Goal: Information Seeking & Learning: Learn about a topic

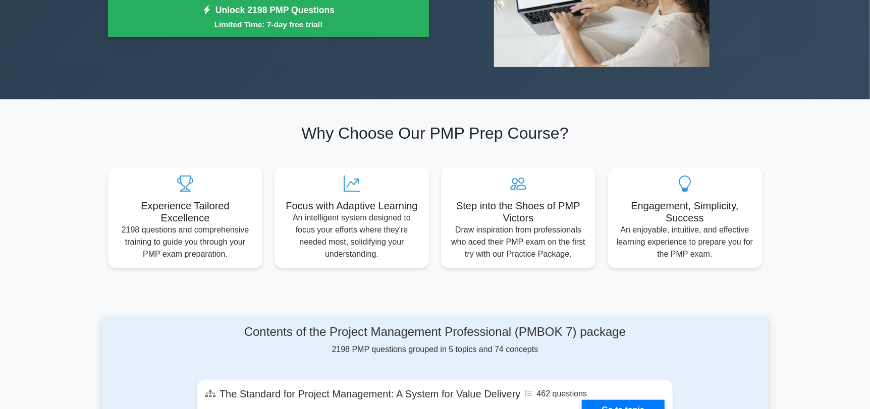
click at [446, 232] on div "Step into the Shoes of PMP Victors Draw inspiration from professionals who aced…" at bounding box center [518, 218] width 154 height 101
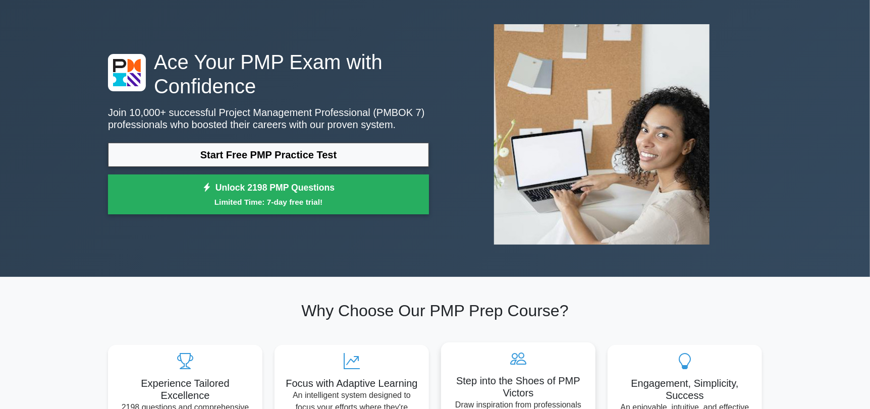
scroll to position [40, 0]
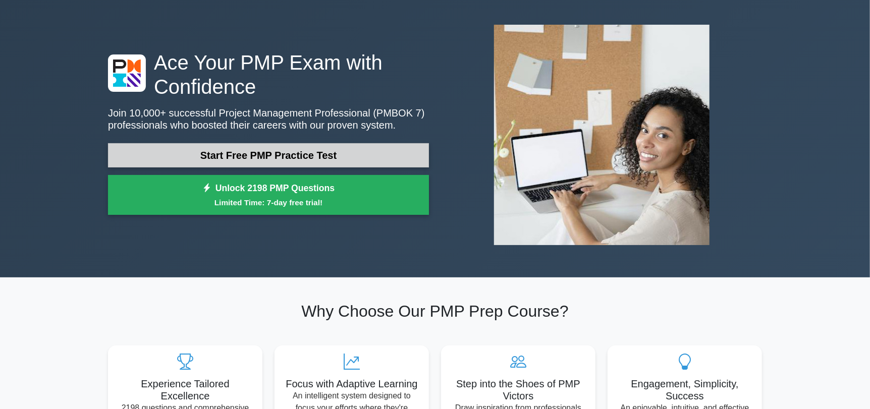
click at [391, 162] on link "Start Free PMP Practice Test" at bounding box center [268, 155] width 321 height 24
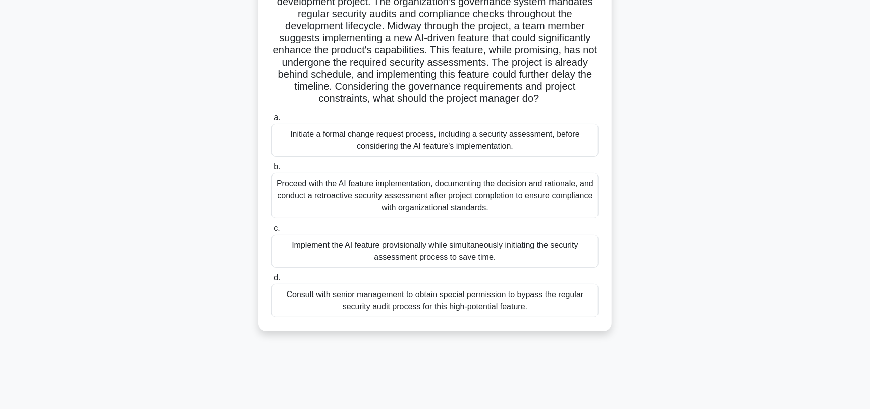
scroll to position [86, 0]
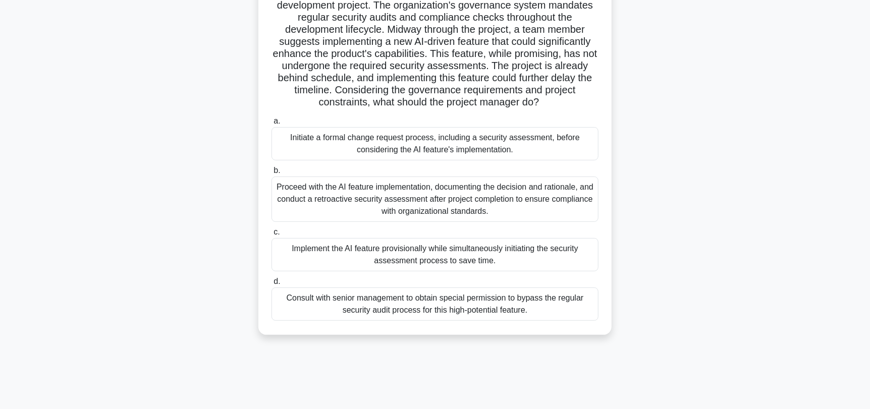
click at [409, 187] on div "Proceed with the AI feature implementation, documenting the decision and ration…" at bounding box center [435, 199] width 327 height 45
click at [272, 174] on input "b. Proceed with the AI feature implementation, documenting the decision and rat…" at bounding box center [272, 171] width 0 height 7
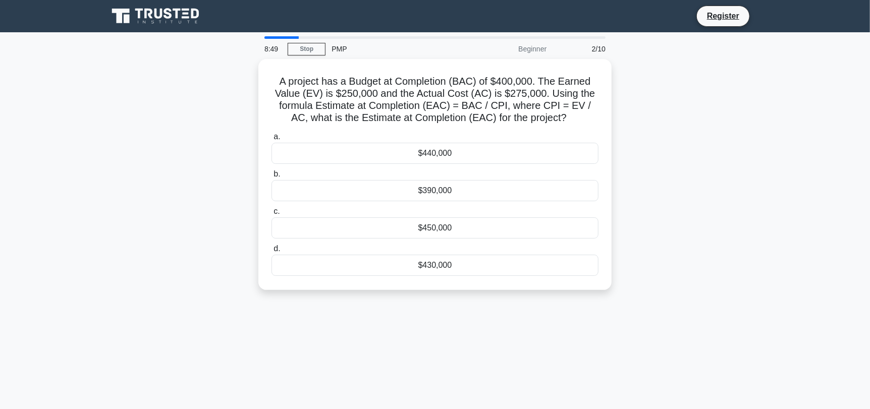
scroll to position [0, 0]
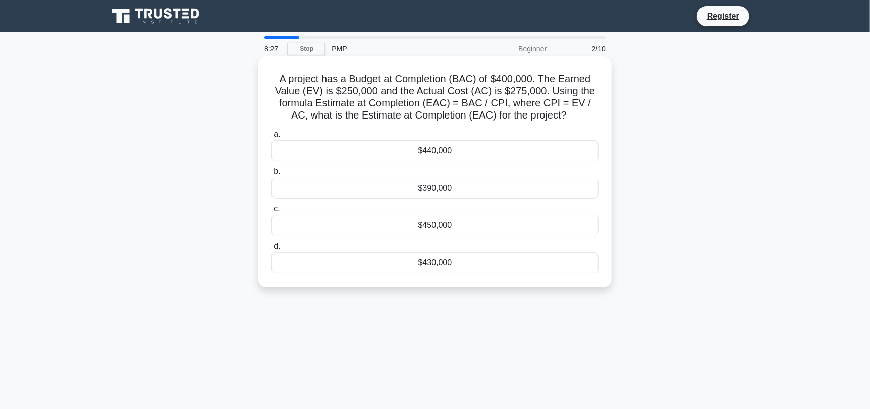
click at [416, 182] on div "$390,000" at bounding box center [435, 188] width 327 height 21
click at [272, 175] on input "b. $390,000" at bounding box center [272, 172] width 0 height 7
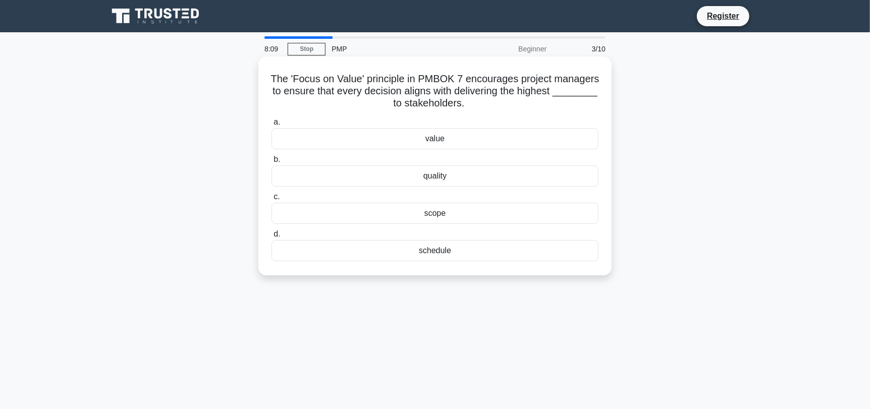
drag, startPoint x: 416, startPoint y: 182, endPoint x: 419, endPoint y: 212, distance: 30.4
click at [419, 212] on div "a. value b. quality c." at bounding box center [434, 188] width 339 height 149
click at [426, 180] on div "quality" at bounding box center [435, 176] width 327 height 21
click at [272, 163] on input "b. quality" at bounding box center [272, 159] width 0 height 7
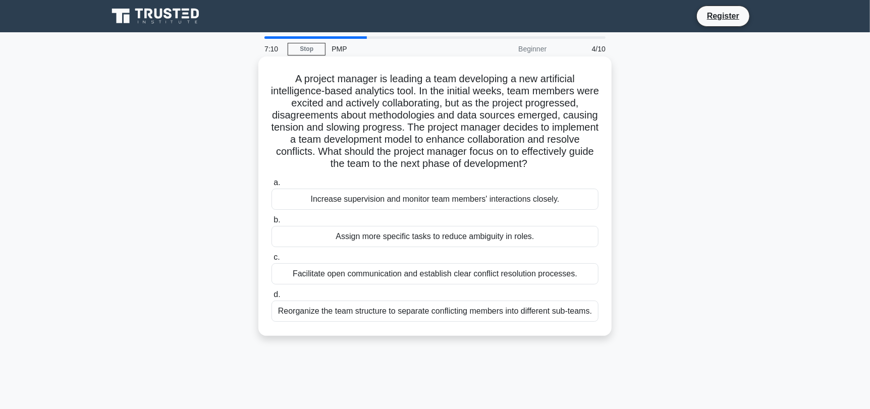
click at [415, 238] on div "Assign more specific tasks to reduce ambiguity in roles." at bounding box center [435, 236] width 327 height 21
click at [272, 224] on input "b. Assign more specific tasks to reduce ambiguity in roles." at bounding box center [272, 220] width 0 height 7
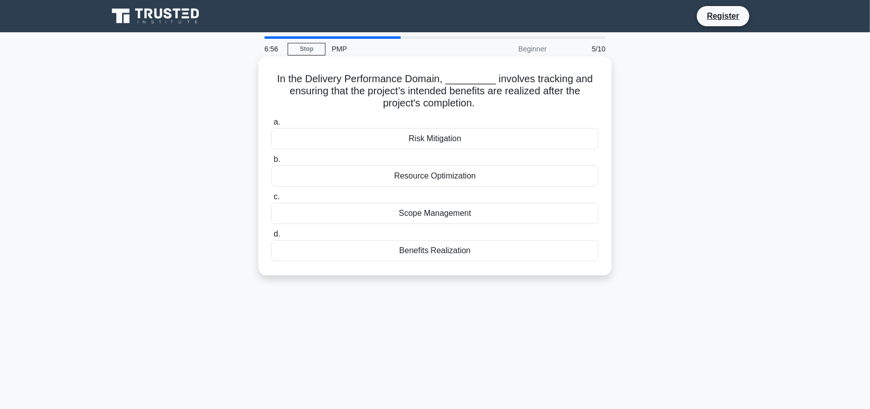
click at [465, 179] on div "Resource Optimization" at bounding box center [435, 176] width 327 height 21
click at [272, 163] on input "b. Resource Optimization" at bounding box center [272, 159] width 0 height 7
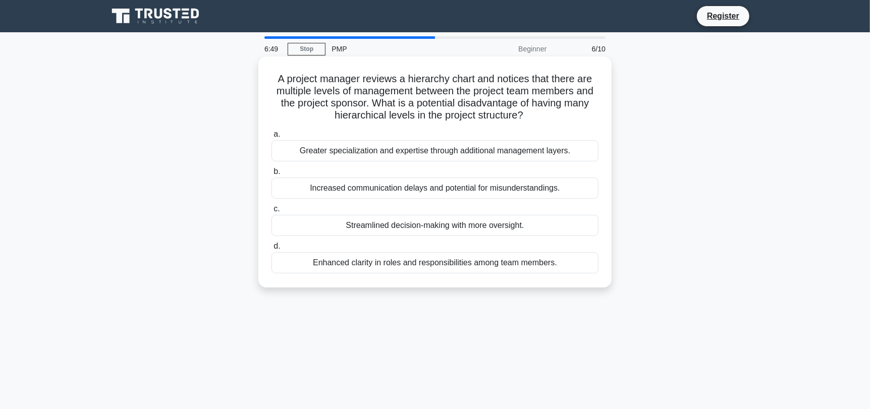
click at [462, 231] on div "Streamlined decision-making with more oversight." at bounding box center [435, 225] width 327 height 21
click at [272, 212] on input "c. Streamlined decision-making with more oversight." at bounding box center [272, 209] width 0 height 7
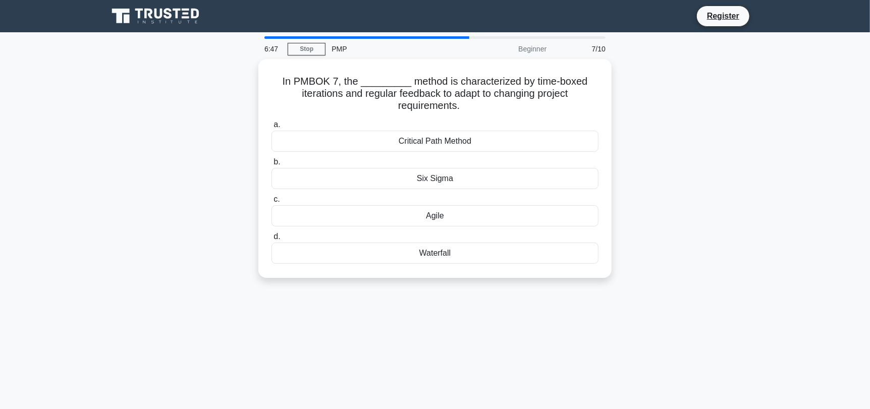
click at [462, 231] on label "d. Waterfall" at bounding box center [435, 247] width 327 height 33
click at [272, 234] on input "d. Waterfall" at bounding box center [272, 237] width 0 height 7
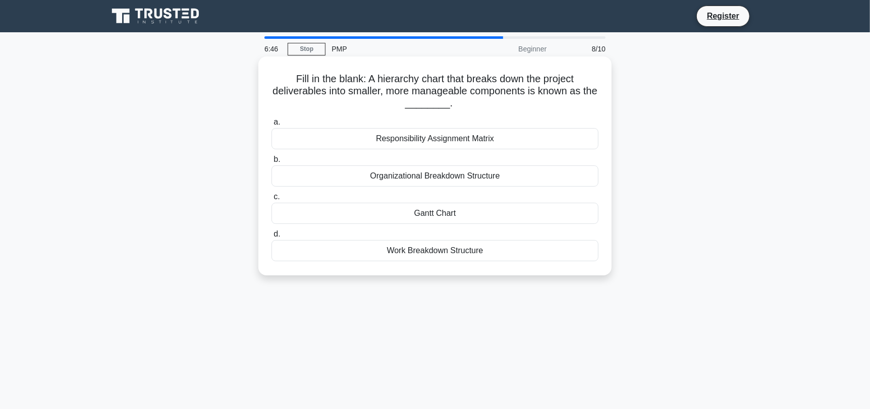
click at [475, 144] on div "Responsibility Assignment Matrix" at bounding box center [435, 138] width 327 height 21
click at [272, 126] on input "a. Responsibility Assignment Matrix" at bounding box center [272, 122] width 0 height 7
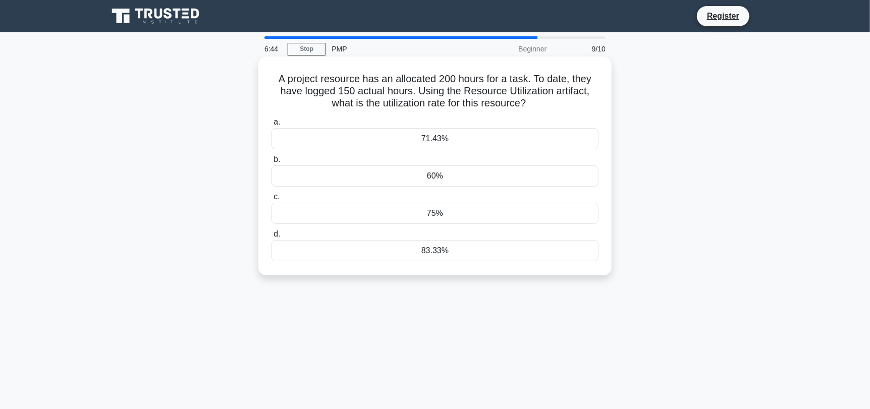
click at [477, 173] on div "60%" at bounding box center [435, 176] width 327 height 21
click at [272, 163] on input "b. 60%" at bounding box center [272, 159] width 0 height 7
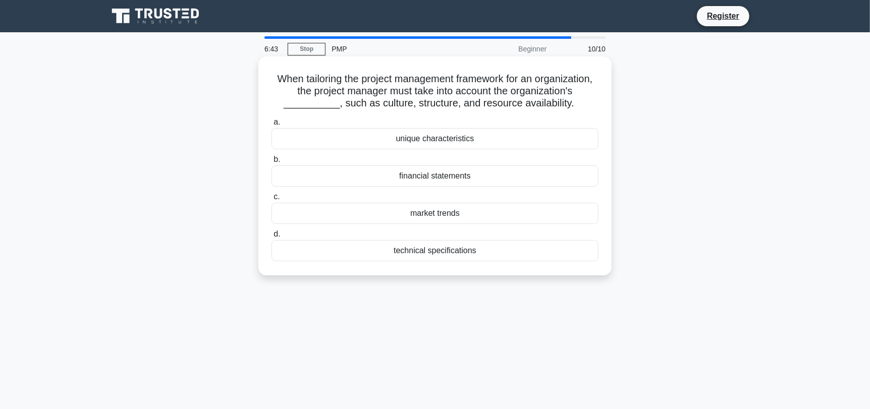
click at [473, 224] on div "market trends" at bounding box center [435, 213] width 327 height 21
click at [272, 200] on input "c. market trends" at bounding box center [272, 197] width 0 height 7
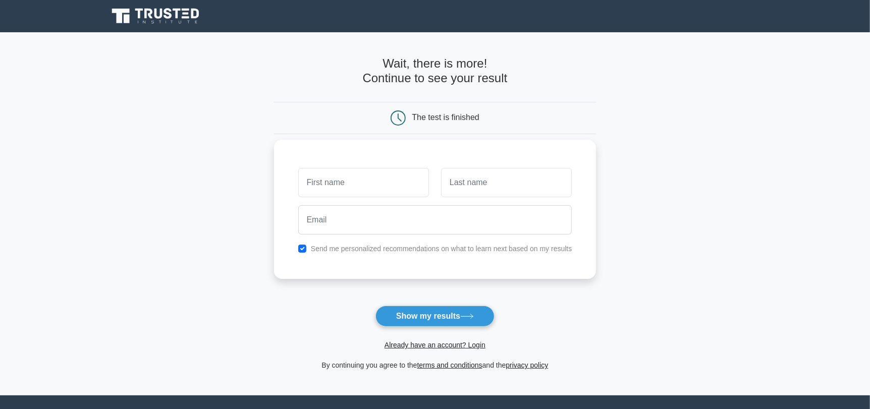
click at [467, 149] on div "Send me personalized recommendations on what to learn next based on my results" at bounding box center [435, 209] width 323 height 139
click at [418, 320] on button "Show my results" at bounding box center [435, 316] width 119 height 21
click at [354, 194] on input "text" at bounding box center [363, 182] width 131 height 29
type input "estella"
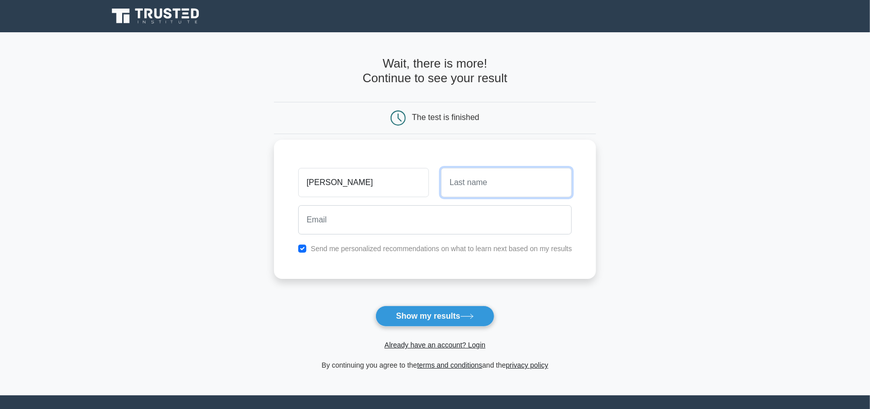
click at [513, 178] on input "text" at bounding box center [506, 182] width 131 height 29
type input "mugisha"
click at [393, 258] on div "estella mugisha Send me personalized recommendations on what to learn next base…" at bounding box center [435, 209] width 323 height 139
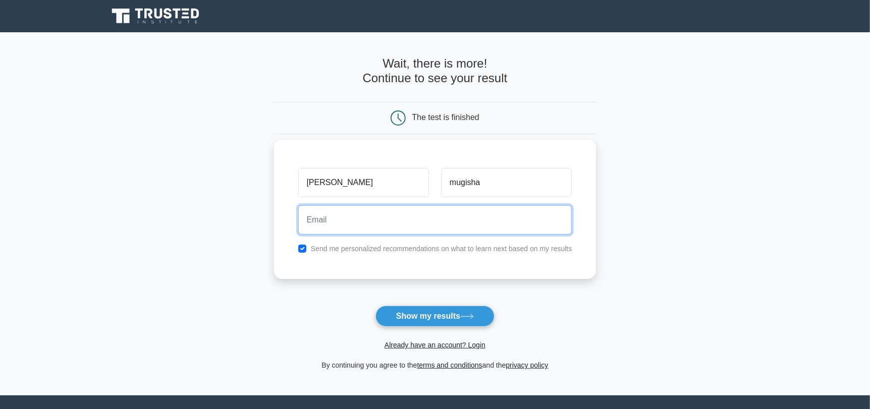
click at [411, 230] on input "email" at bounding box center [435, 219] width 274 height 29
type input "onagahore@gmail.com"
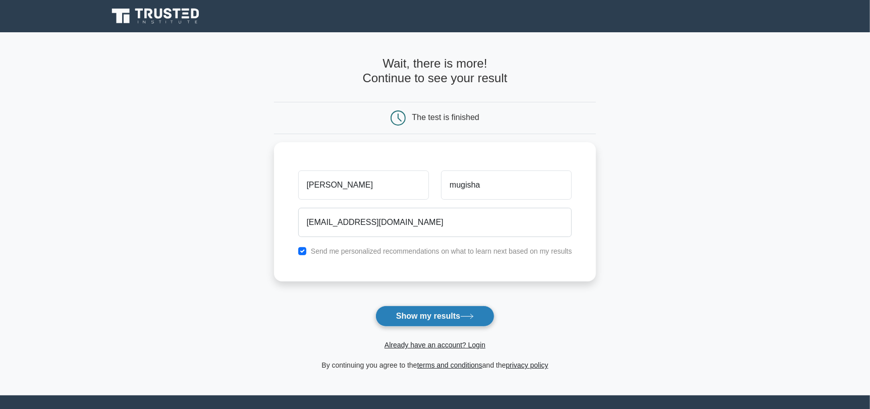
click at [408, 316] on button "Show my results" at bounding box center [435, 316] width 119 height 21
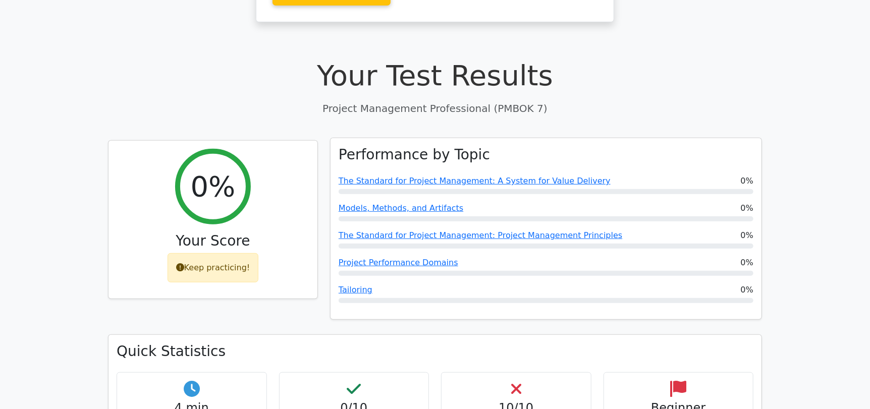
click at [372, 263] on div "Performance by Topic The Standard for Project Management: A System for Value De…" at bounding box center [546, 229] width 431 height 182
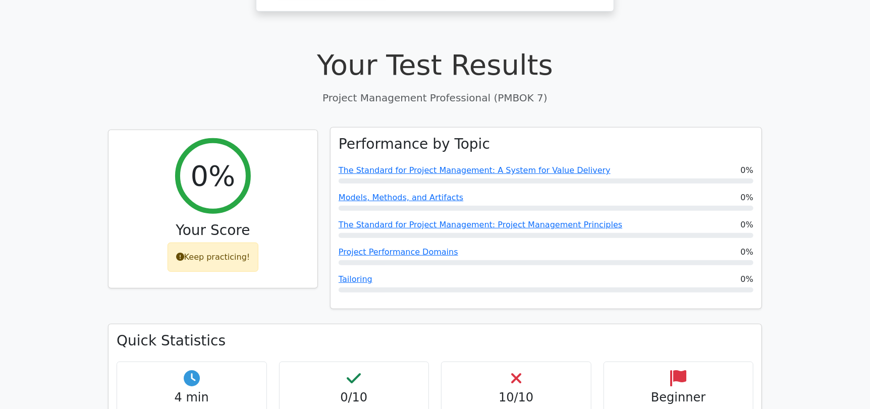
scroll to position [316, 0]
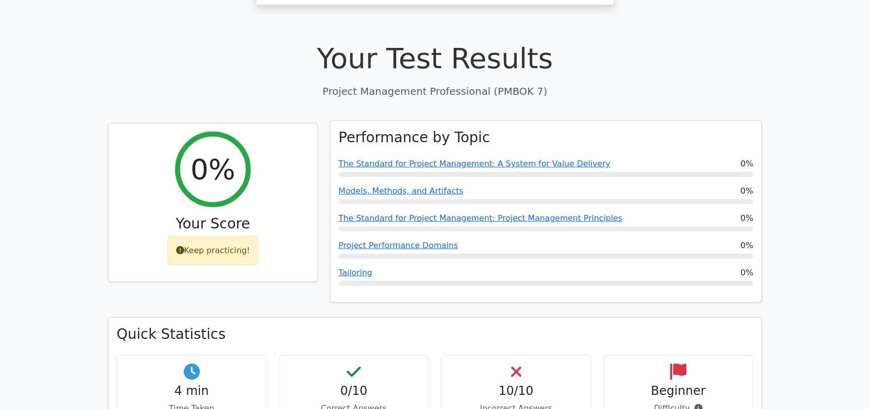
click at [372, 263] on div "Performance by Topic The Standard for Project Management: A System for Value De…" at bounding box center [546, 212] width 431 height 182
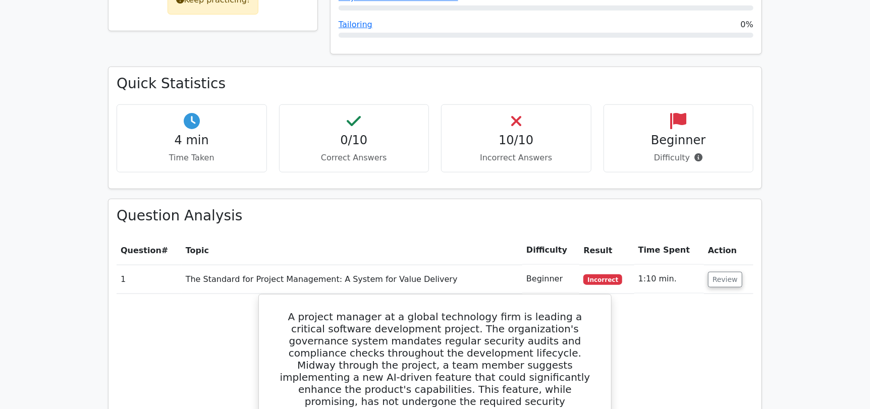
scroll to position [656, 0]
